Goal: Task Accomplishment & Management: Manage account settings

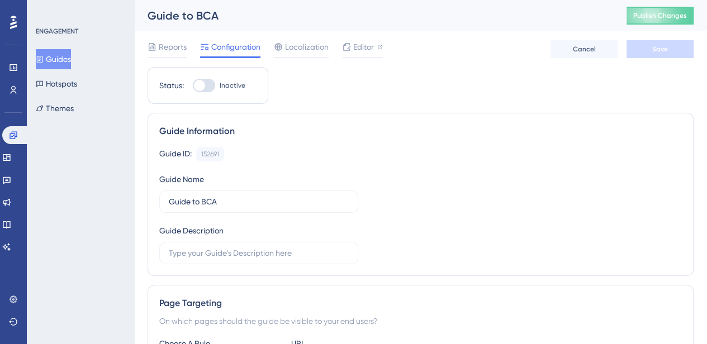
click at [207, 84] on div at bounding box center [204, 85] width 22 height 13
click at [193, 85] on input "Inactive" at bounding box center [192, 85] width 1 height 1
checkbox input "true"
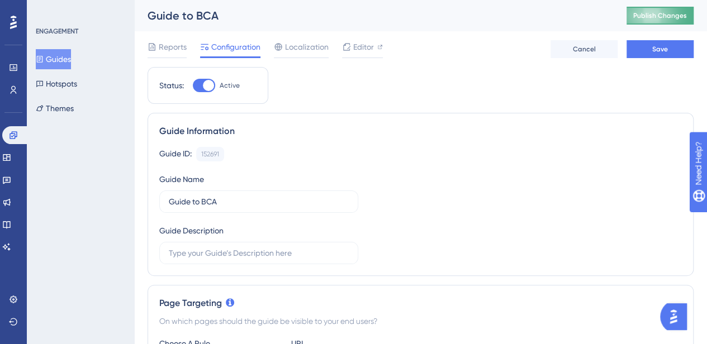
click at [671, 17] on span "Publish Changes" at bounding box center [660, 15] width 54 height 9
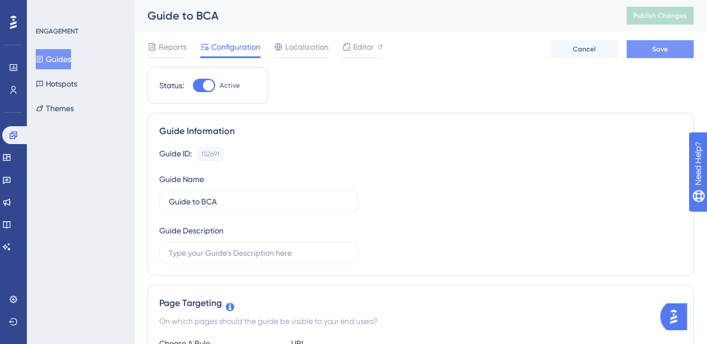
click at [663, 54] on button "Save" at bounding box center [659, 49] width 67 height 18
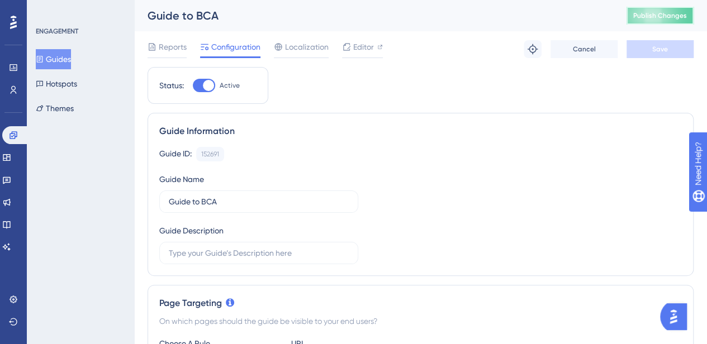
click at [664, 16] on span "Publish Changes" at bounding box center [660, 15] width 54 height 9
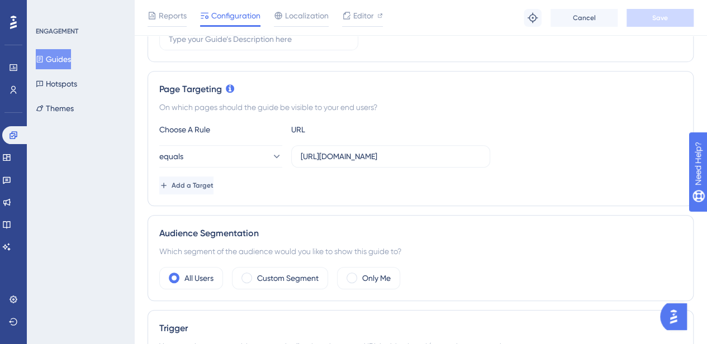
scroll to position [228, 0]
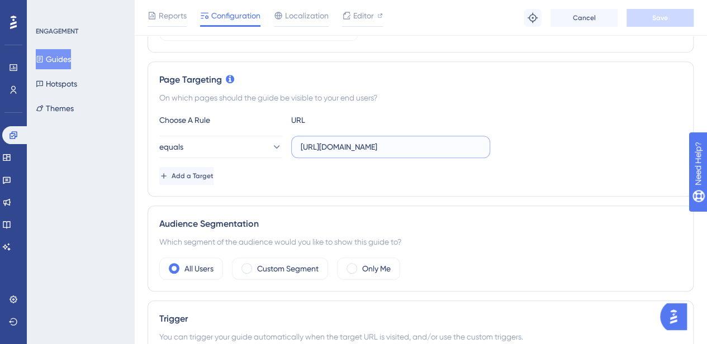
click at [397, 149] on input "[URL][DOMAIN_NAME]" at bounding box center [391, 147] width 180 height 12
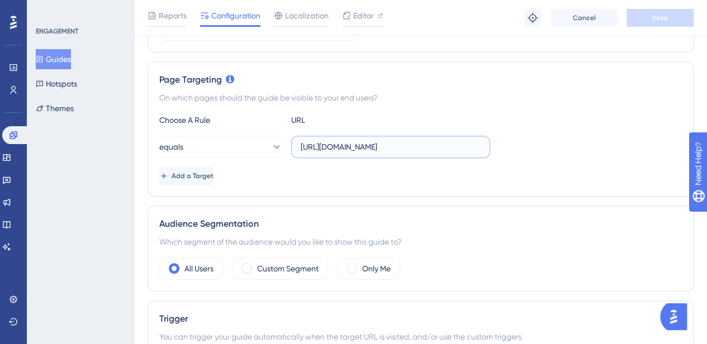
click at [425, 146] on input "[URL][DOMAIN_NAME]" at bounding box center [391, 147] width 180 height 12
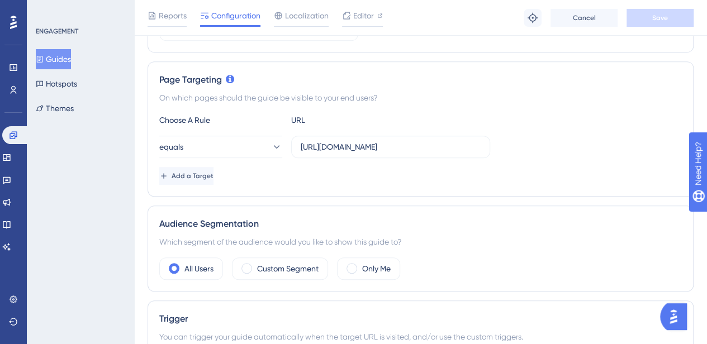
click at [536, 111] on div "Page Targeting On which pages should the guide be visible to your end users? Ch…" at bounding box center [421, 128] width 546 height 135
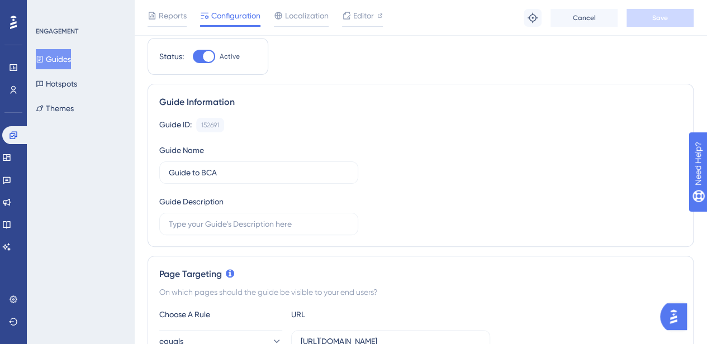
scroll to position [0, 0]
